Goal: Task Accomplishment & Management: Use online tool/utility

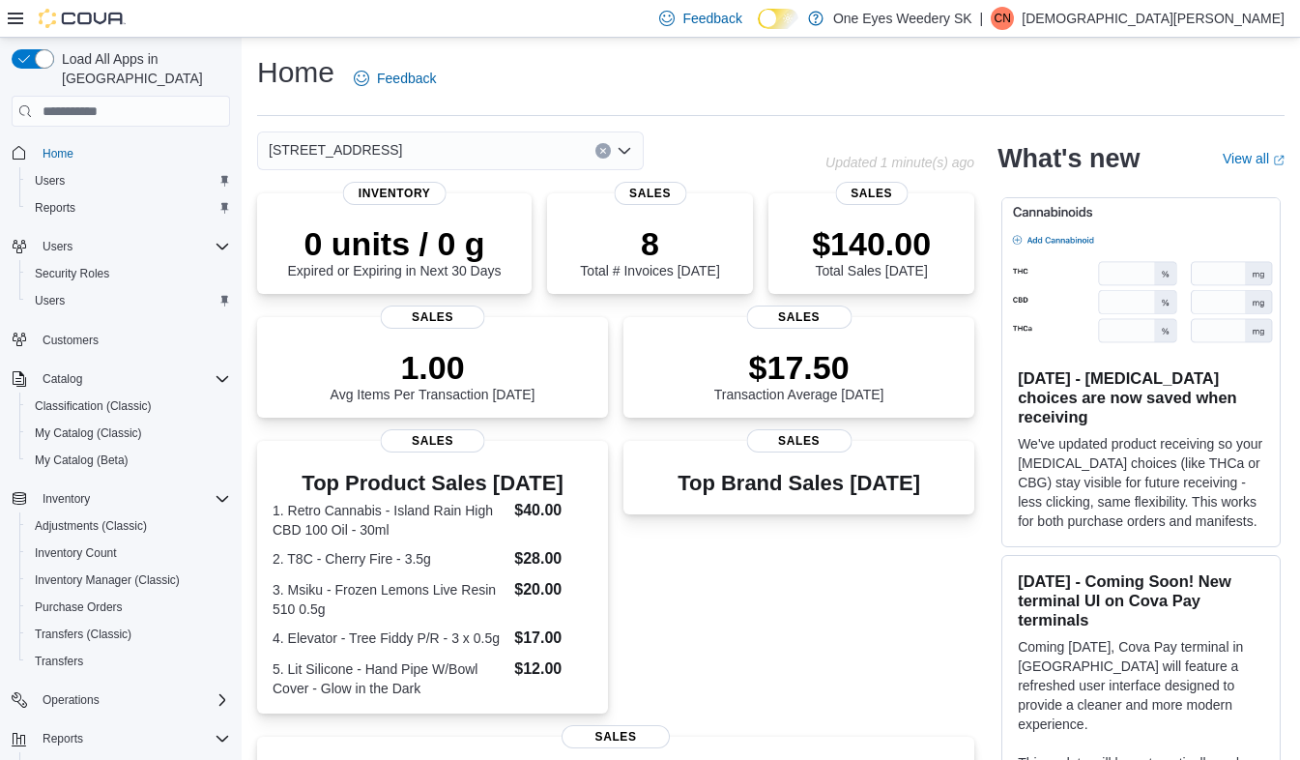
click at [622, 148] on icon "Open list of options" at bounding box center [624, 150] width 15 height 15
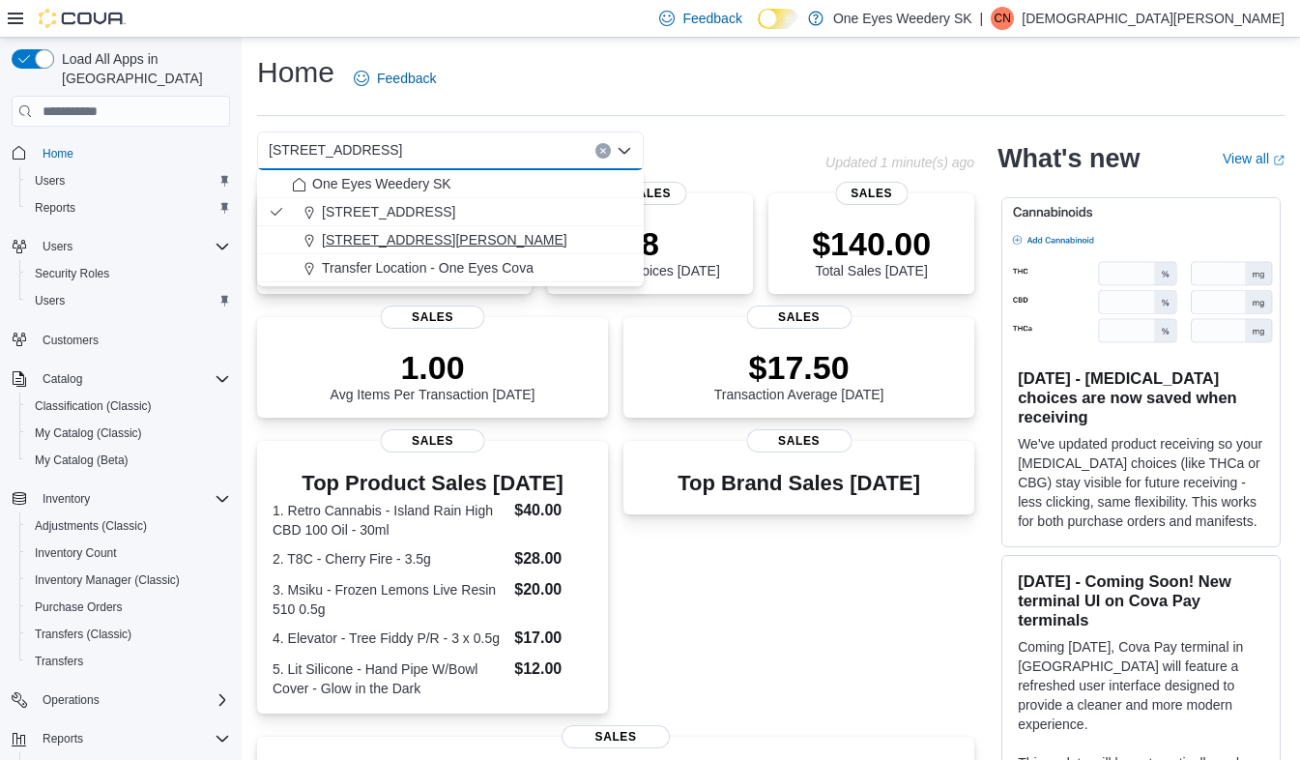
click at [354, 239] on span "[STREET_ADDRESS][PERSON_NAME]" at bounding box center [445, 239] width 246 height 19
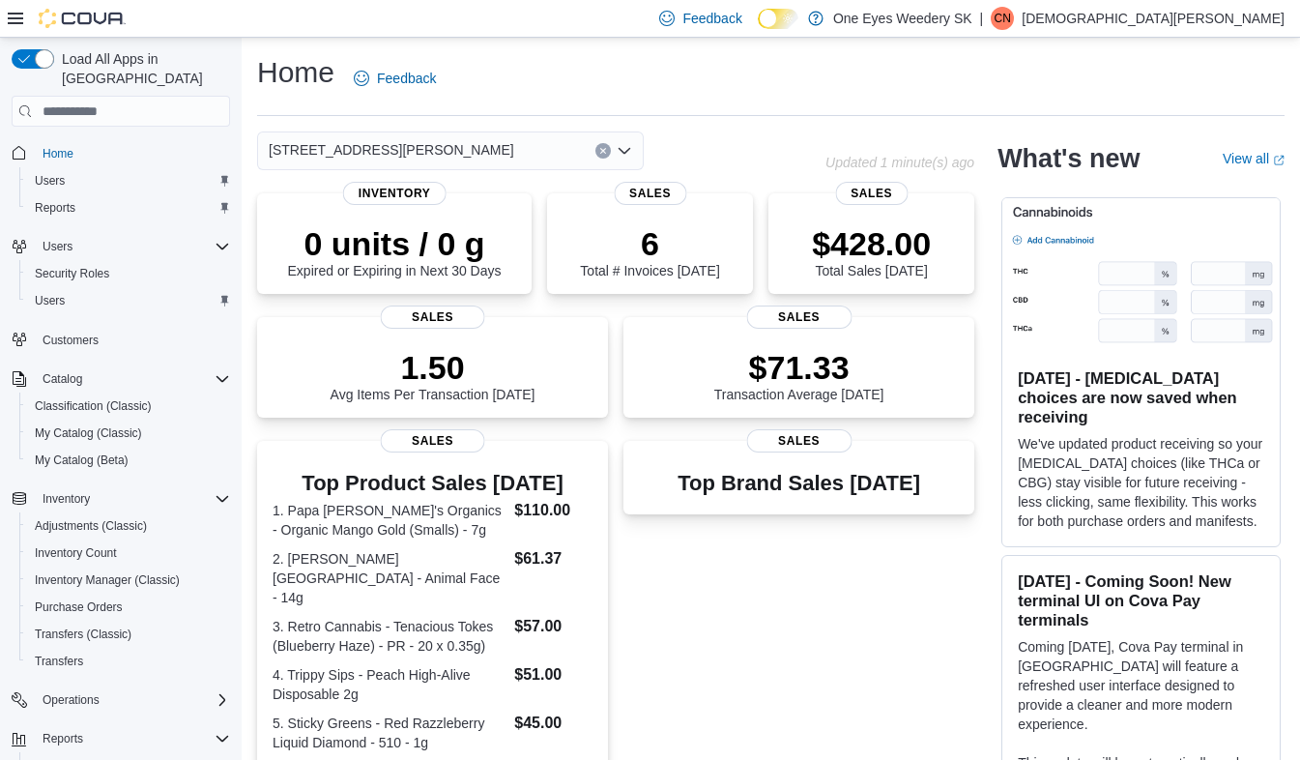
click at [626, 150] on icon "Open list of options" at bounding box center [625, 151] width 12 height 6
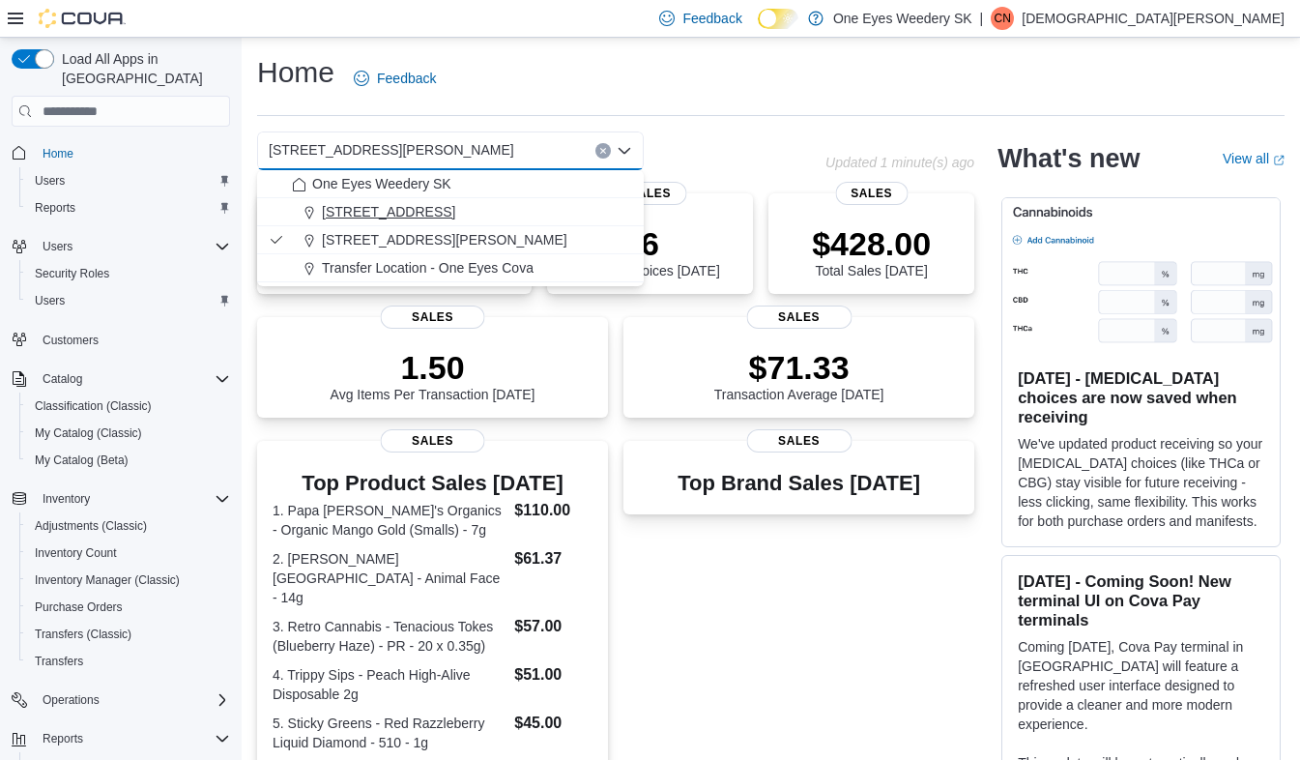
click at [389, 202] on button "[STREET_ADDRESS]" at bounding box center [450, 212] width 387 height 28
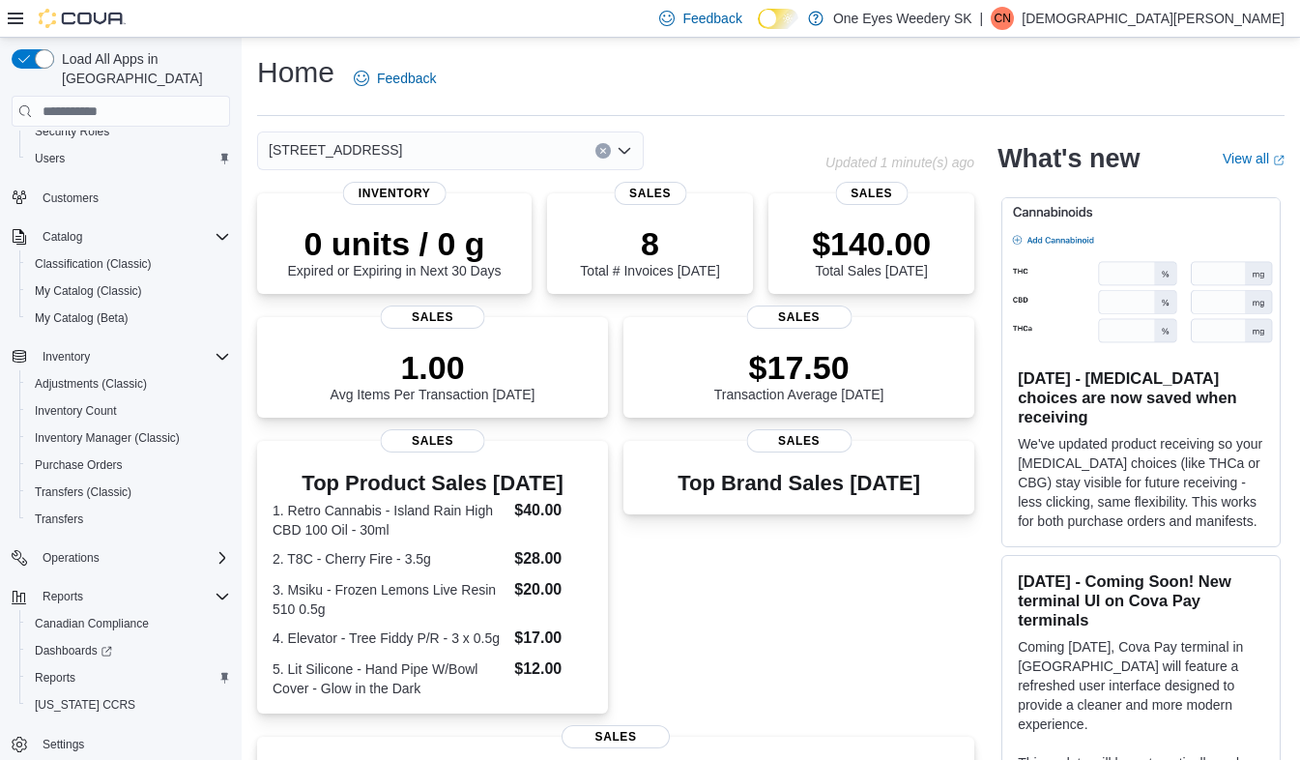
scroll to position [56, 0]
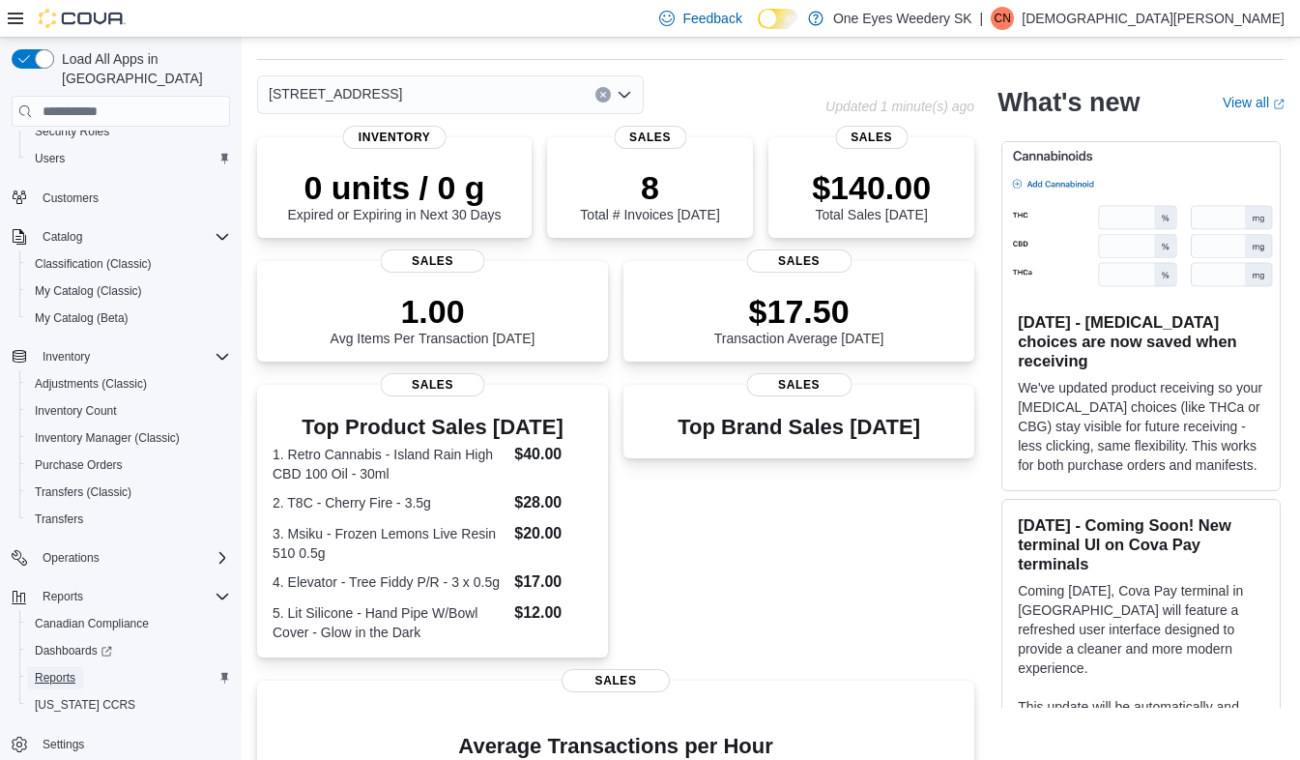
click at [51, 670] on span "Reports" at bounding box center [55, 677] width 41 height 15
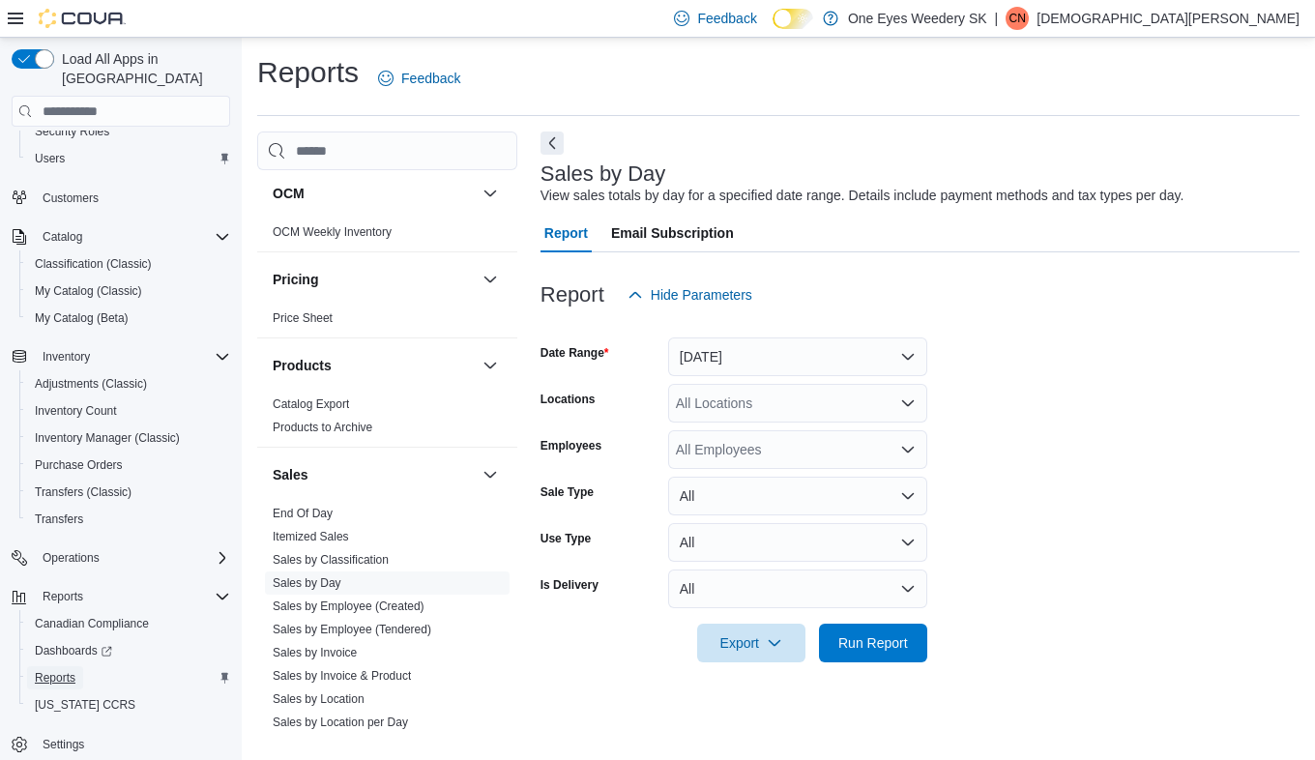
scroll to position [1103, 0]
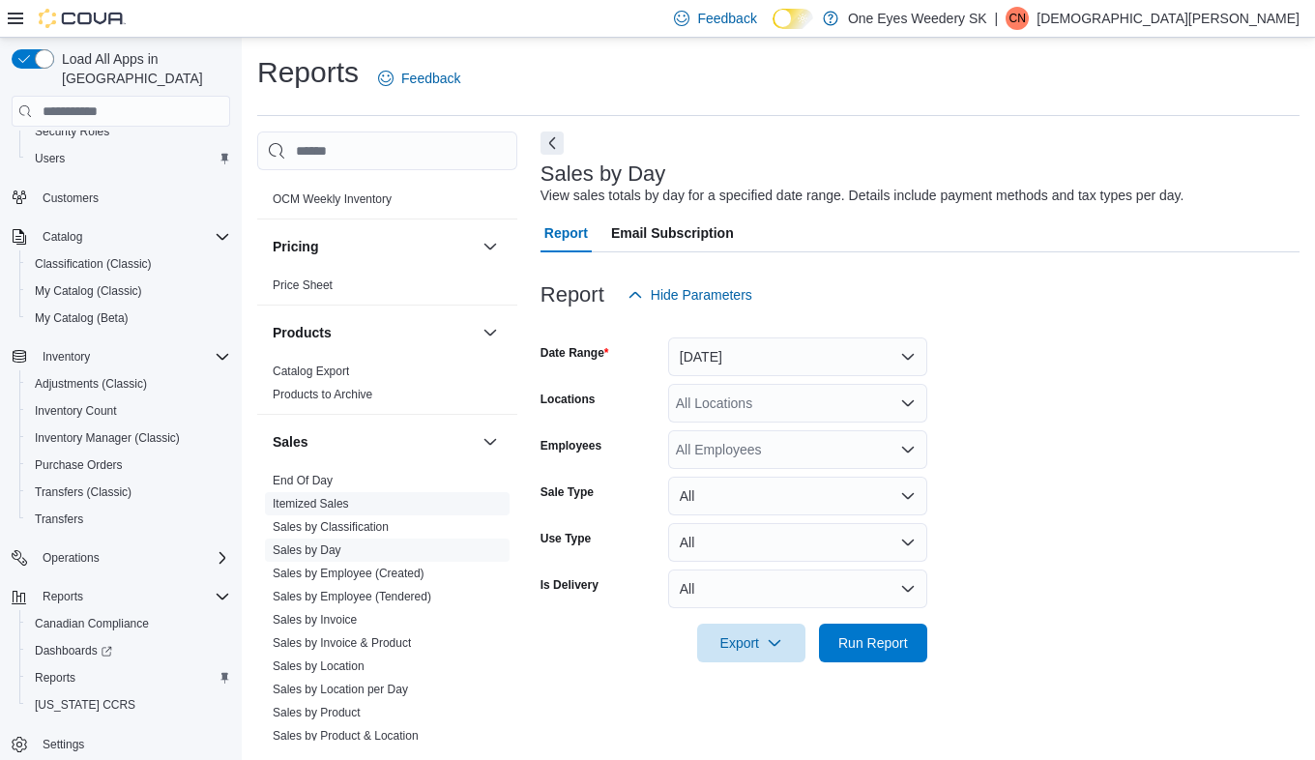
click at [308, 503] on link "Itemized Sales" at bounding box center [311, 504] width 76 height 14
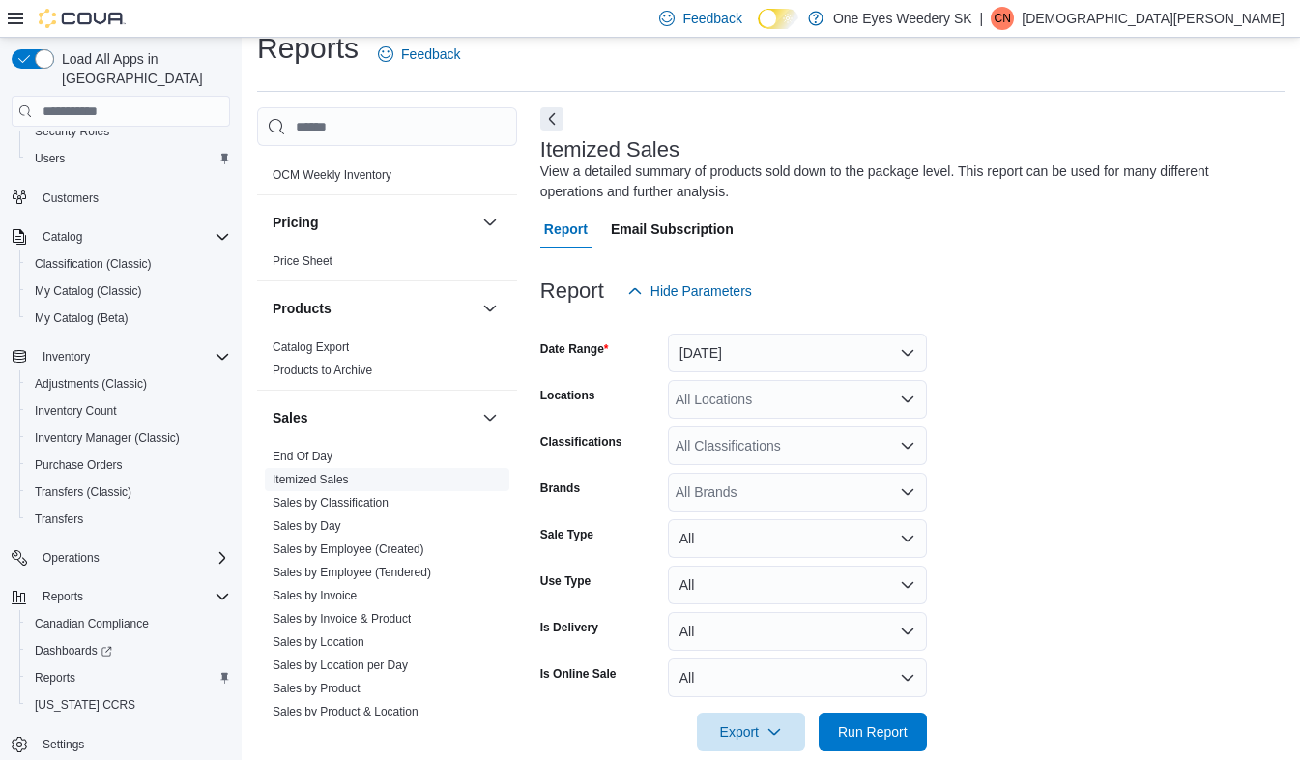
scroll to position [54, 0]
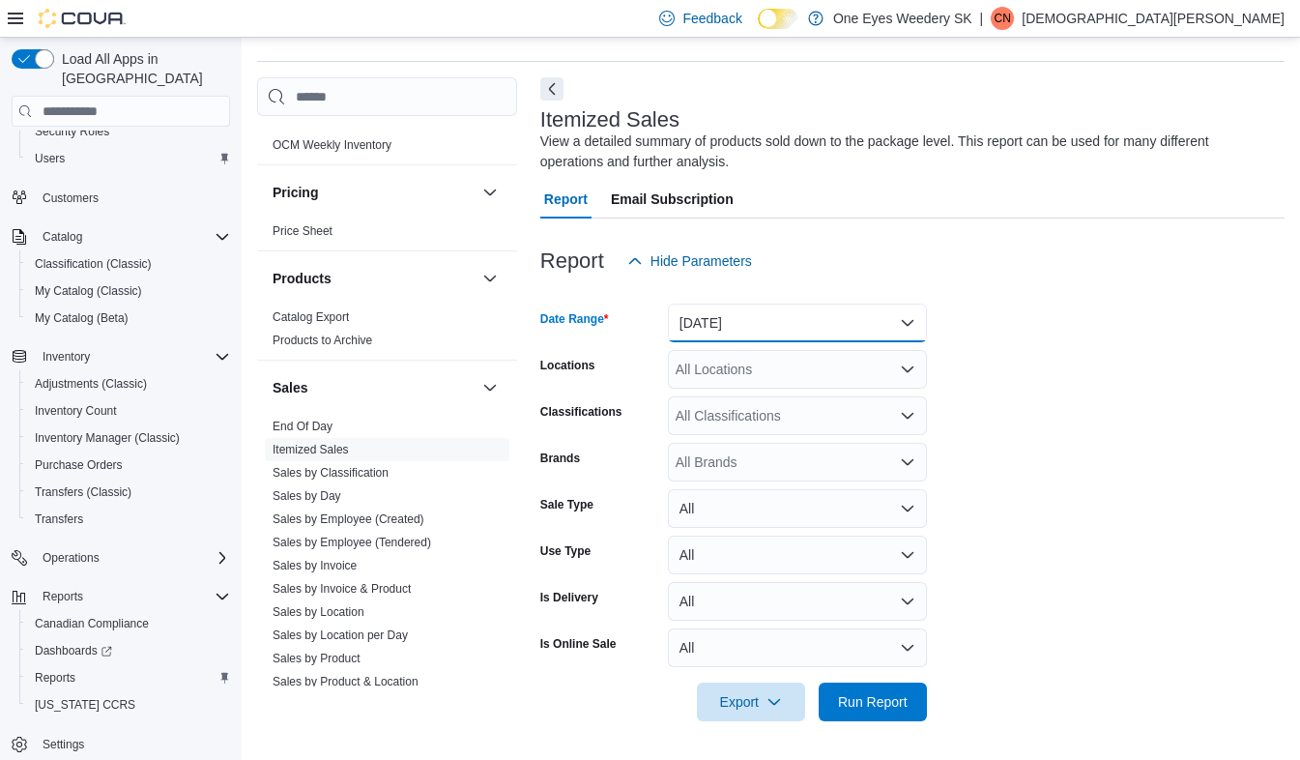
click at [905, 315] on button "[DATE]" at bounding box center [797, 323] width 259 height 39
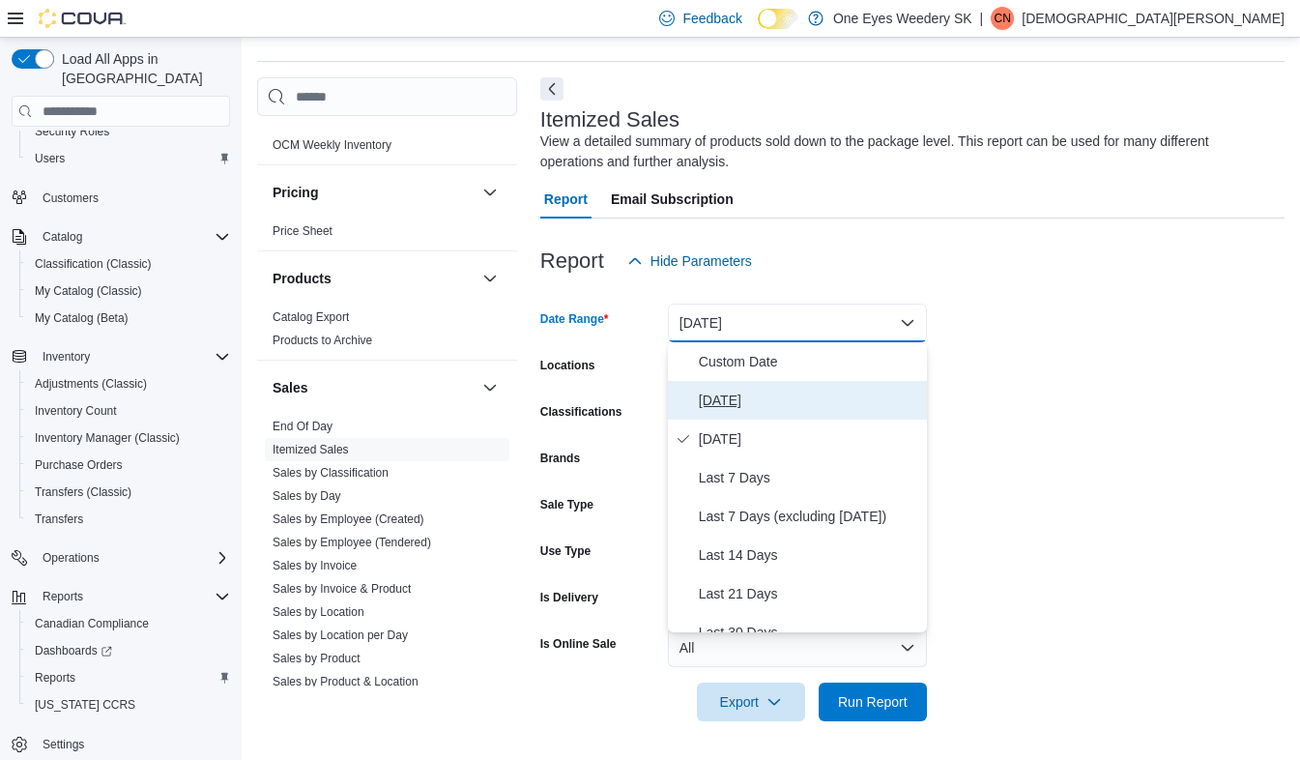
click at [726, 388] on button "[DATE]" at bounding box center [797, 400] width 259 height 39
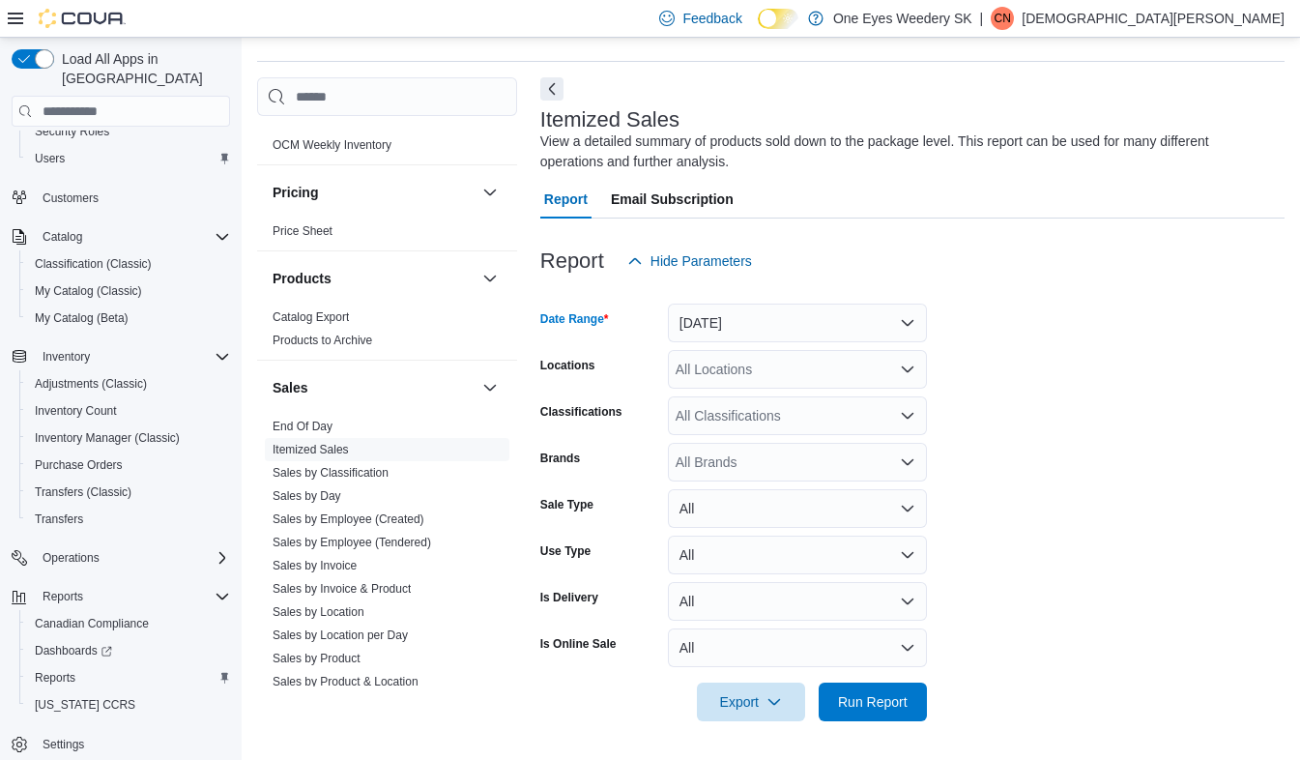
click at [722, 367] on div "All Locations" at bounding box center [797, 369] width 259 height 39
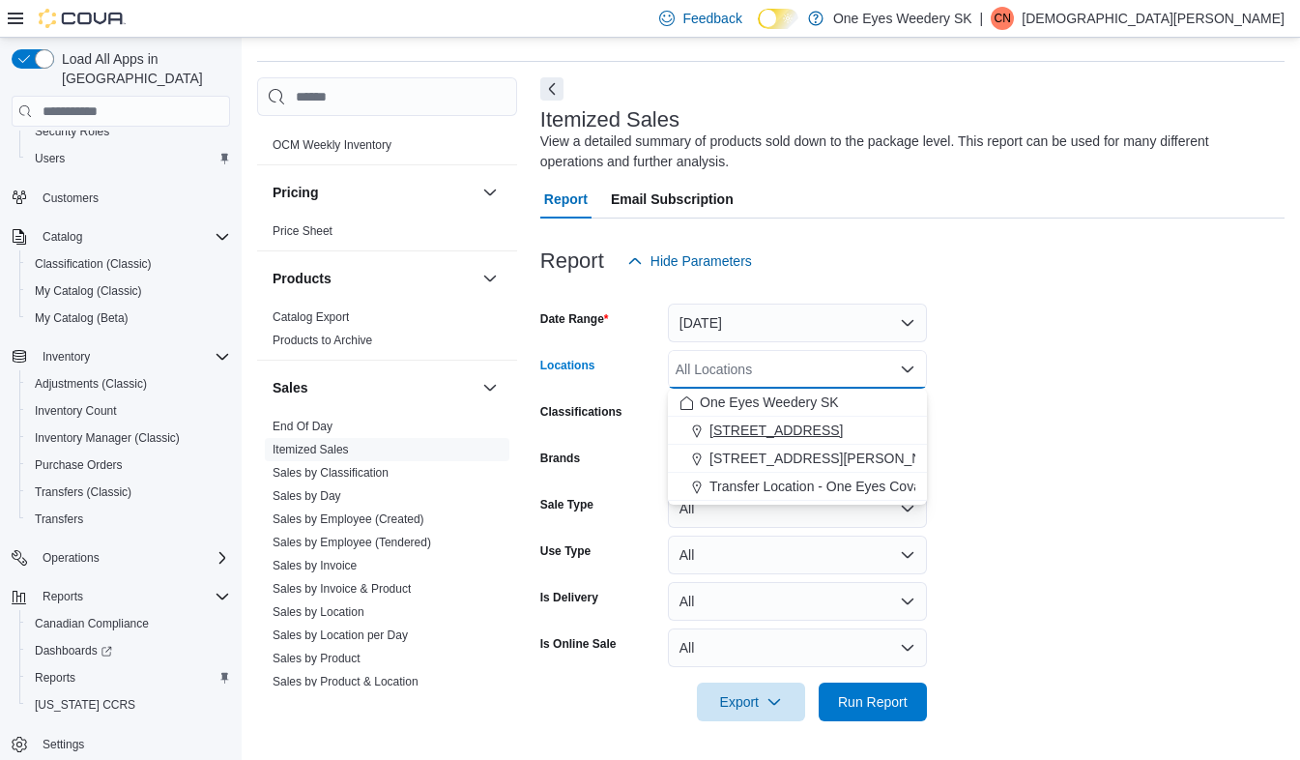
click at [737, 424] on span "[STREET_ADDRESS]" at bounding box center [776, 430] width 133 height 19
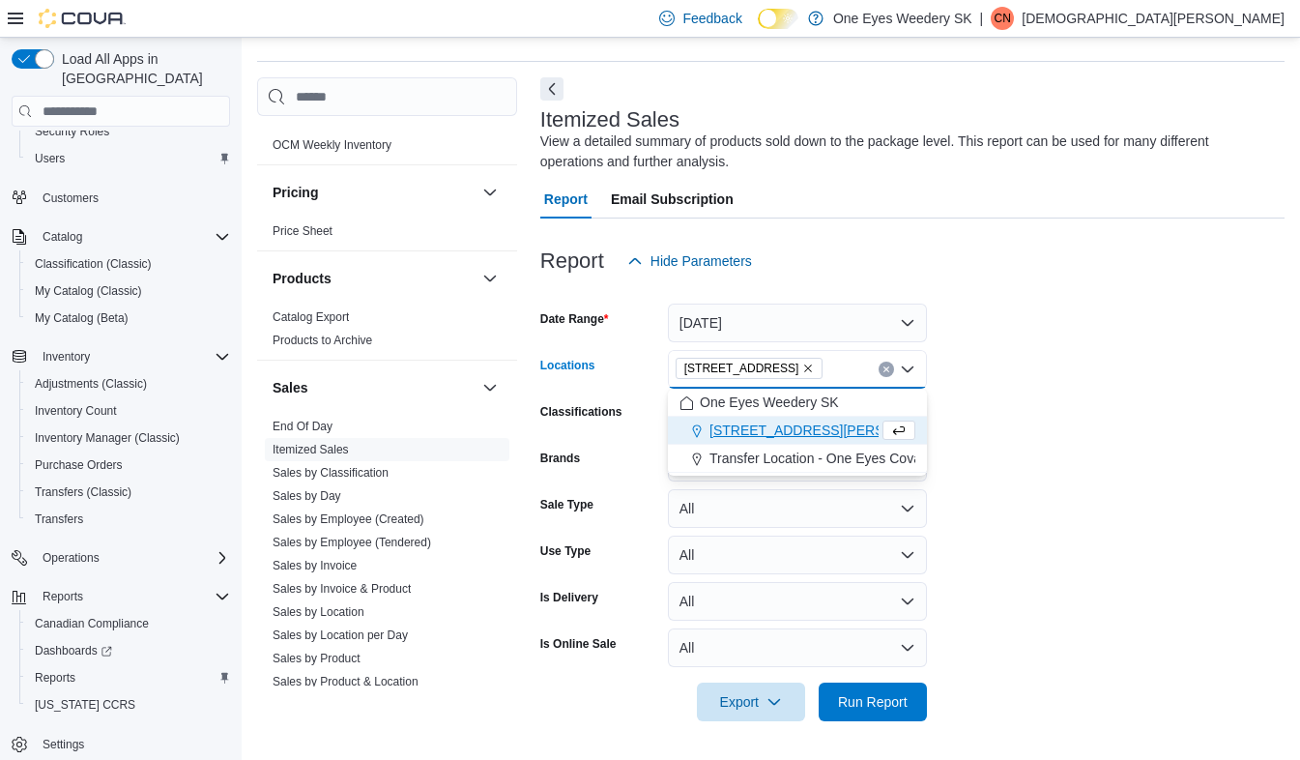
click at [1065, 413] on form "Date Range [DATE] Locations [STREET_ADDRESS] Selected. [STREET_ADDRESS] Press B…" at bounding box center [912, 500] width 744 height 441
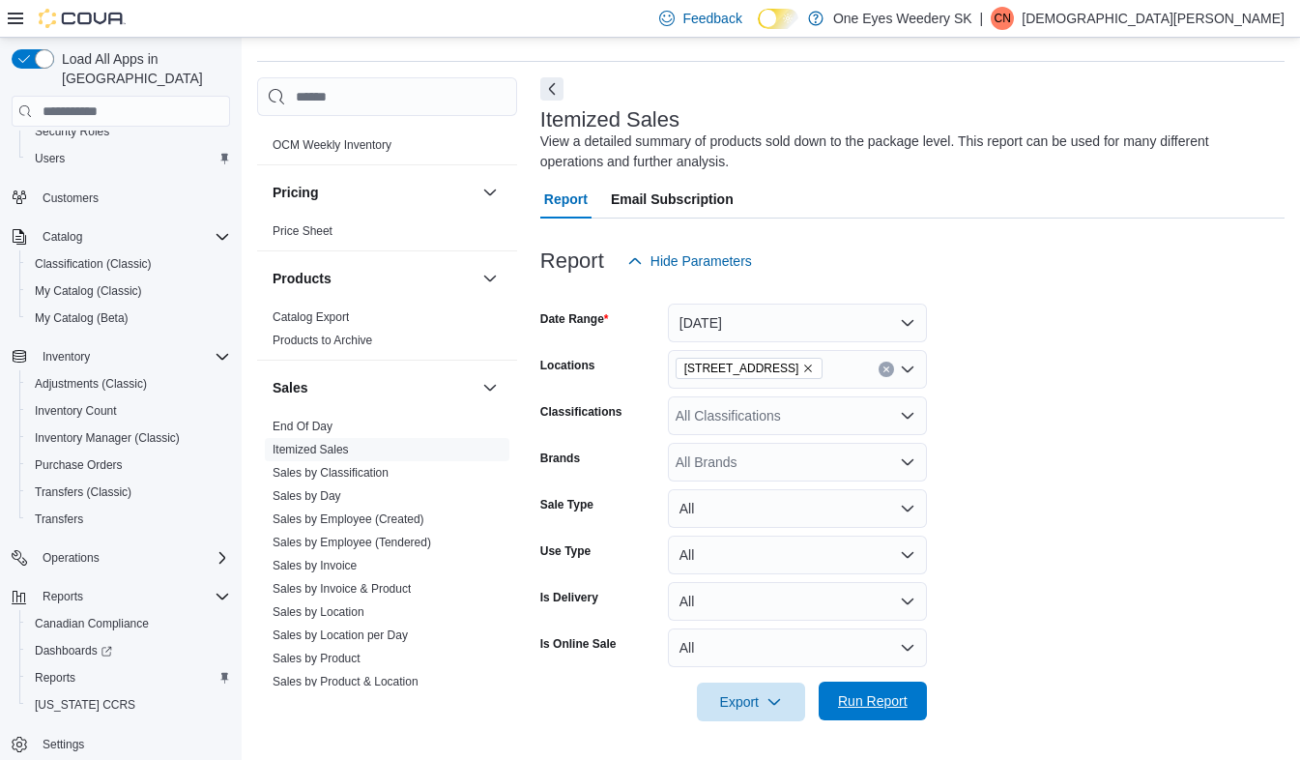
click at [870, 695] on span "Run Report" at bounding box center [873, 700] width 70 height 19
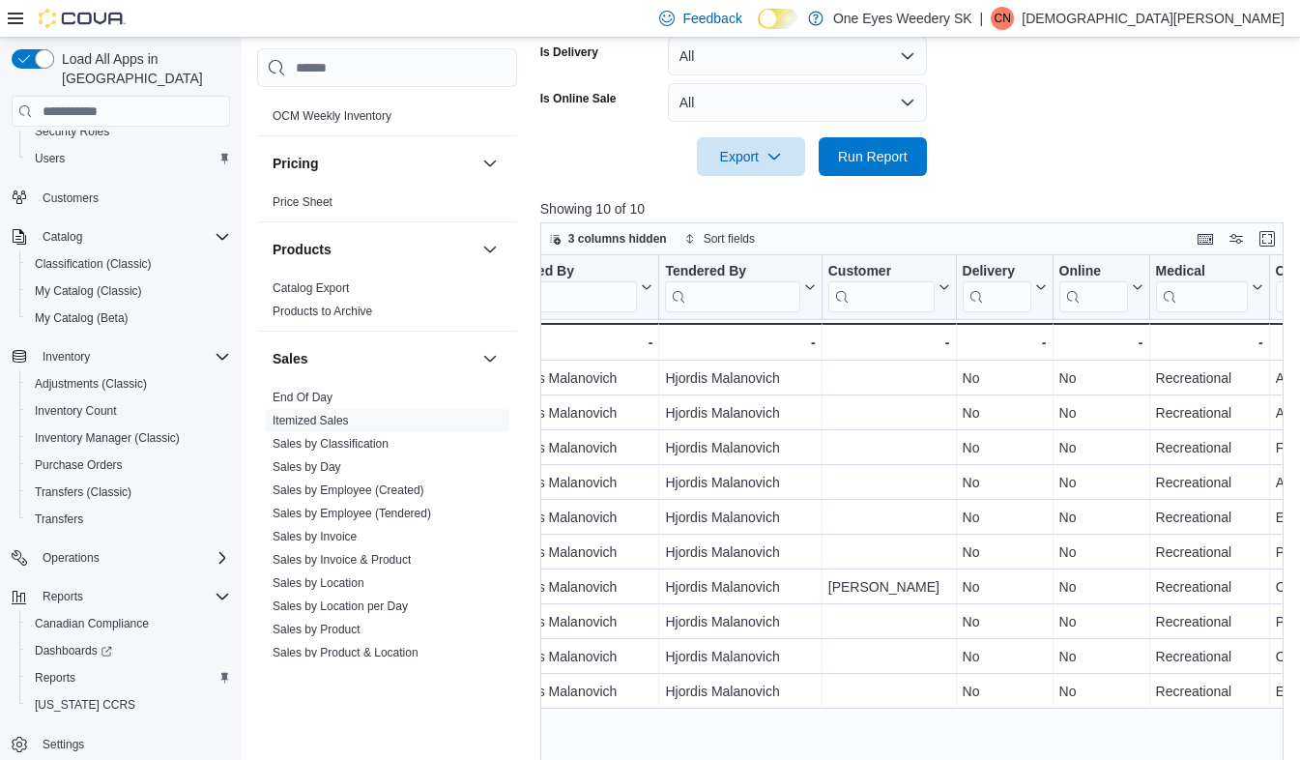
scroll to position [685, 0]
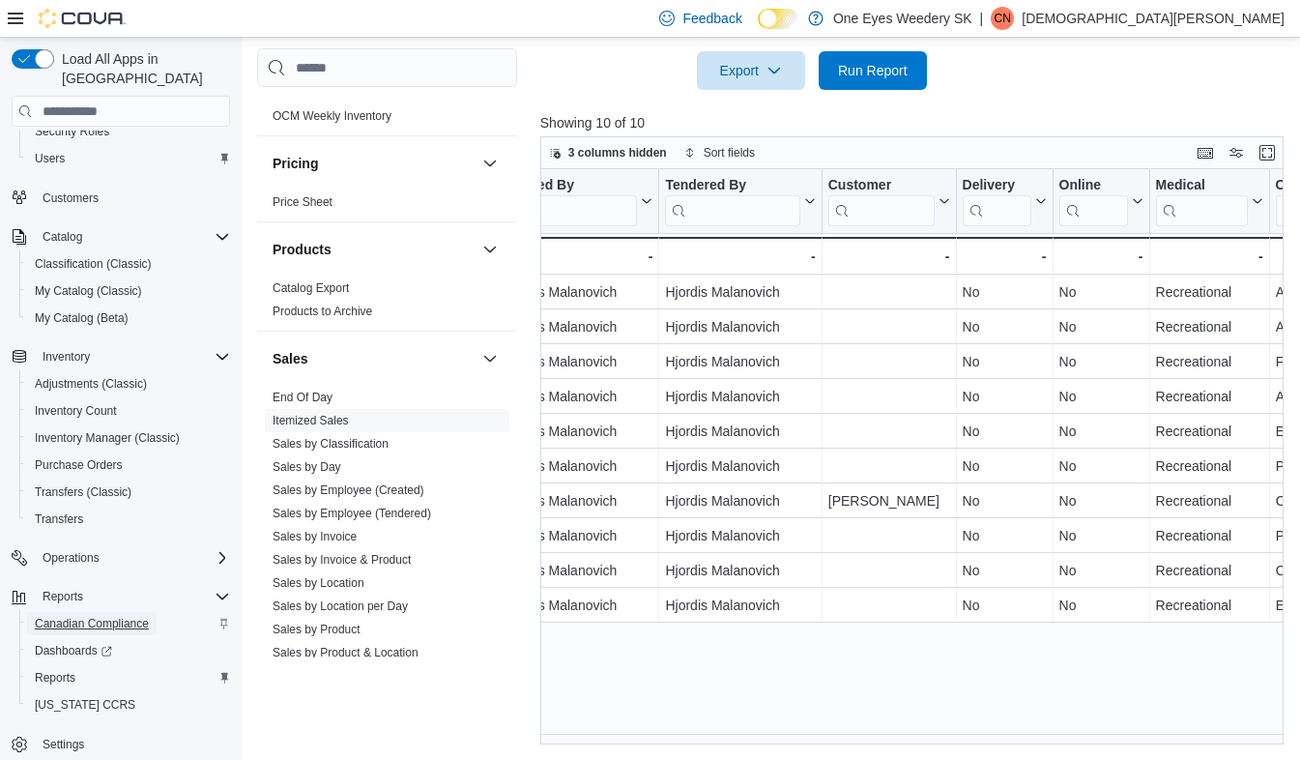
click at [79, 616] on span "Canadian Compliance" at bounding box center [92, 623] width 114 height 15
